Goal: Complete application form

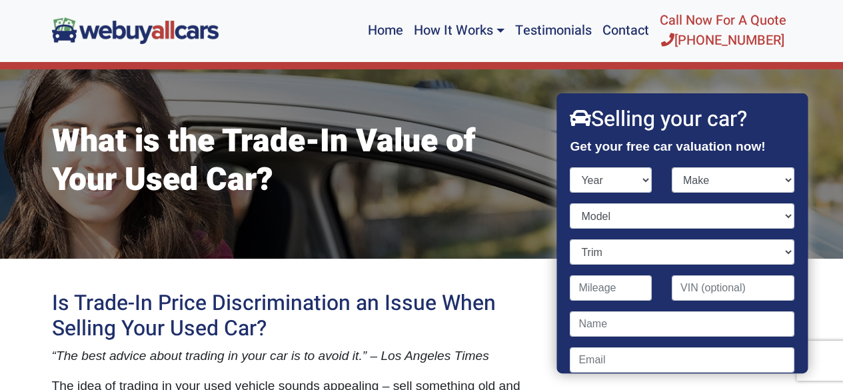
select select "2020"
click at [570, 167] on select "Year [DATE] 2024 2023 2022 2021 2020 2019 2018 2017 2016 2015 2014 2013 2012 20…" at bounding box center [611, 179] width 82 height 25
click at [689, 185] on select "Make Acura Alfa Romeo Aston [PERSON_NAME] Audi Bentley BMW Buick Cadillac Chevr…" at bounding box center [732, 179] width 123 height 25
select select "Tesla"
click at [671, 167] on select "Make Acura Alfa Romeo Aston [PERSON_NAME] Audi Bentley BMW Buick Cadillac Chevr…" at bounding box center [732, 179] width 123 height 25
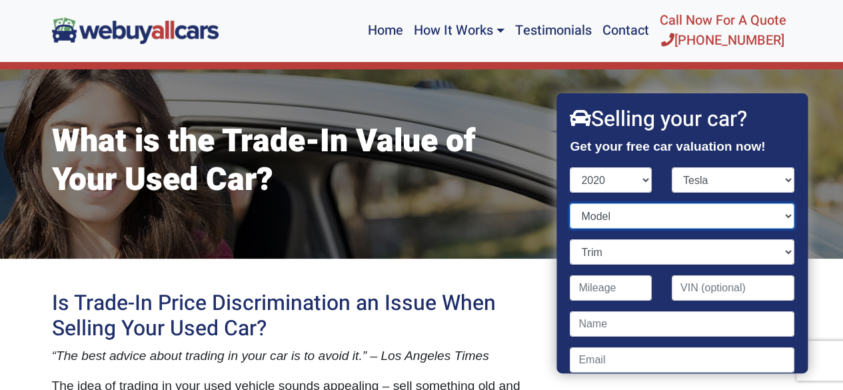
click at [639, 217] on select "Model Model 3 Model S Model X Model Y" at bounding box center [682, 215] width 224 height 25
select select "Model Y"
click at [570, 203] on select "Model Model 3 Model S Model X Model Y" at bounding box center [682, 215] width 224 height 25
click at [779, 254] on select "Trim Long Range 4dr SUV AWD (electric DD) Long Range 4dr SUV (electric DD) Perf…" at bounding box center [682, 251] width 224 height 25
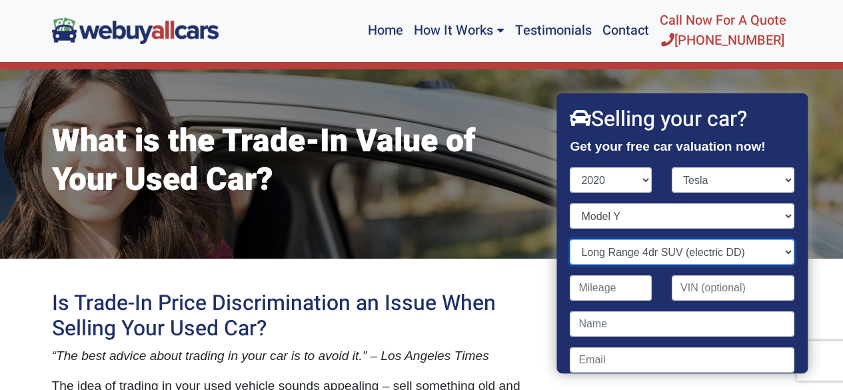
click at [570, 239] on select "Trim Long Range 4dr SUV AWD (electric DD) Long Range 4dr SUV (electric DD) Perf…" at bounding box center [682, 251] width 224 height 25
click at [780, 255] on select "Trim Long Range 4dr SUV AWD (electric DD) Long Range 4dr SUV (electric DD) Perf…" at bounding box center [682, 251] width 224 height 25
select select "Long Range 4dr SUV AWD (electric DD)"
click at [570, 239] on select "Trim Long Range 4dr SUV AWD (electric DD) Long Range 4dr SUV (electric DD) Perf…" at bounding box center [682, 251] width 224 height 25
click at [776, 254] on select "Trim Long Range 4dr SUV AWD (electric DD) Long Range 4dr SUV (electric DD) Perf…" at bounding box center [682, 251] width 224 height 25
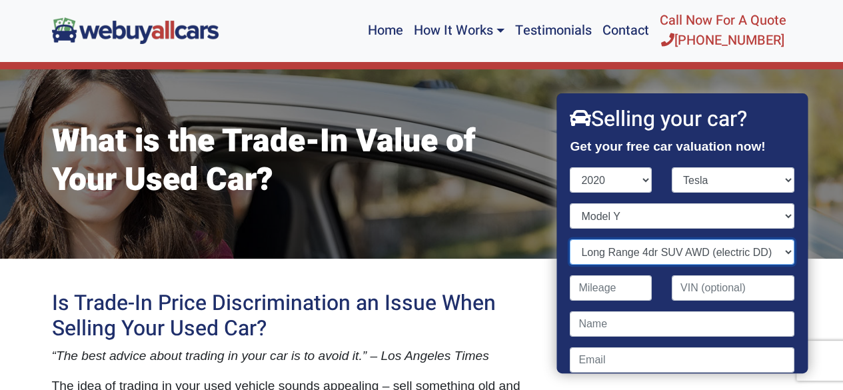
click at [570, 239] on select "Trim Long Range 4dr SUV AWD (electric DD) Long Range 4dr SUV (electric DD) Perf…" at bounding box center [682, 251] width 224 height 25
click at [642, 282] on input "Contact form" at bounding box center [611, 287] width 82 height 25
type input "44,500"
click at [597, 325] on input "Contact form" at bounding box center [682, 323] width 224 height 25
click at [634, 316] on input "Contact form" at bounding box center [682, 323] width 224 height 25
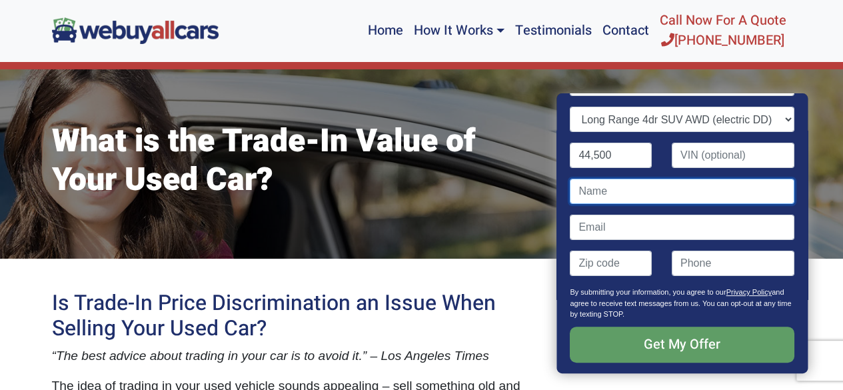
scroll to position [133, 0]
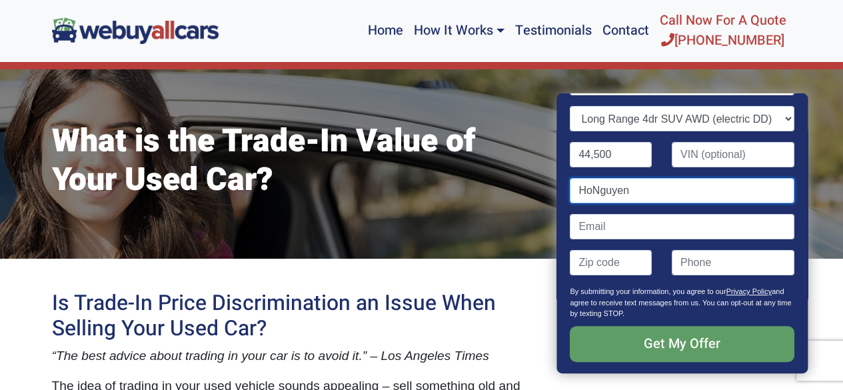
type input "[PERSON_NAME]"
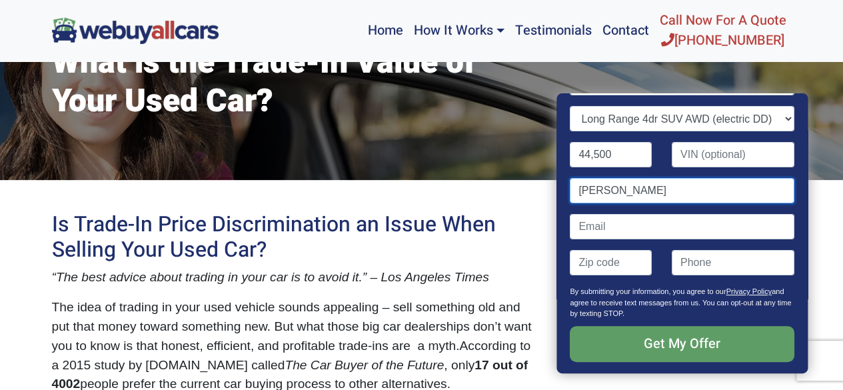
scroll to position [0, 0]
